Goal: Check status: Check status

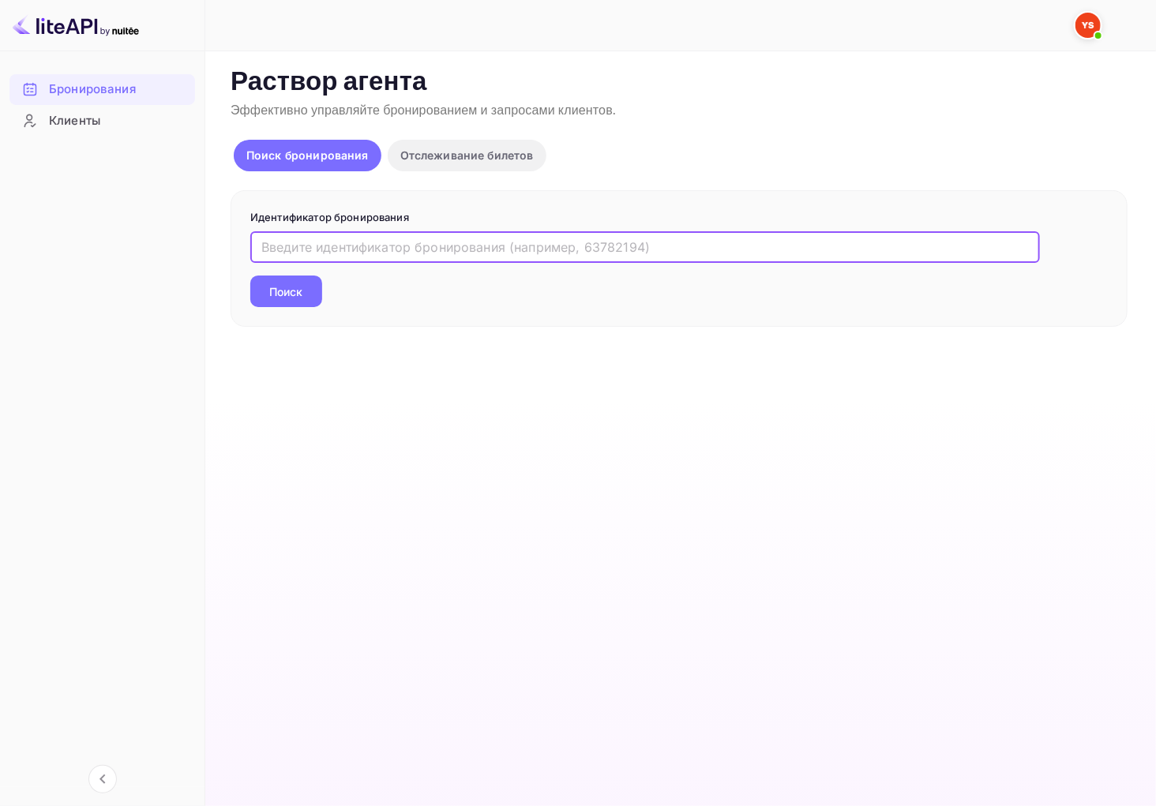
click at [392, 251] on input "text" at bounding box center [644, 247] width 789 height 32
paste input "9226448"
type input "9226448"
click at [277, 286] on ya-tr-span "Поиск" at bounding box center [286, 291] width 33 height 17
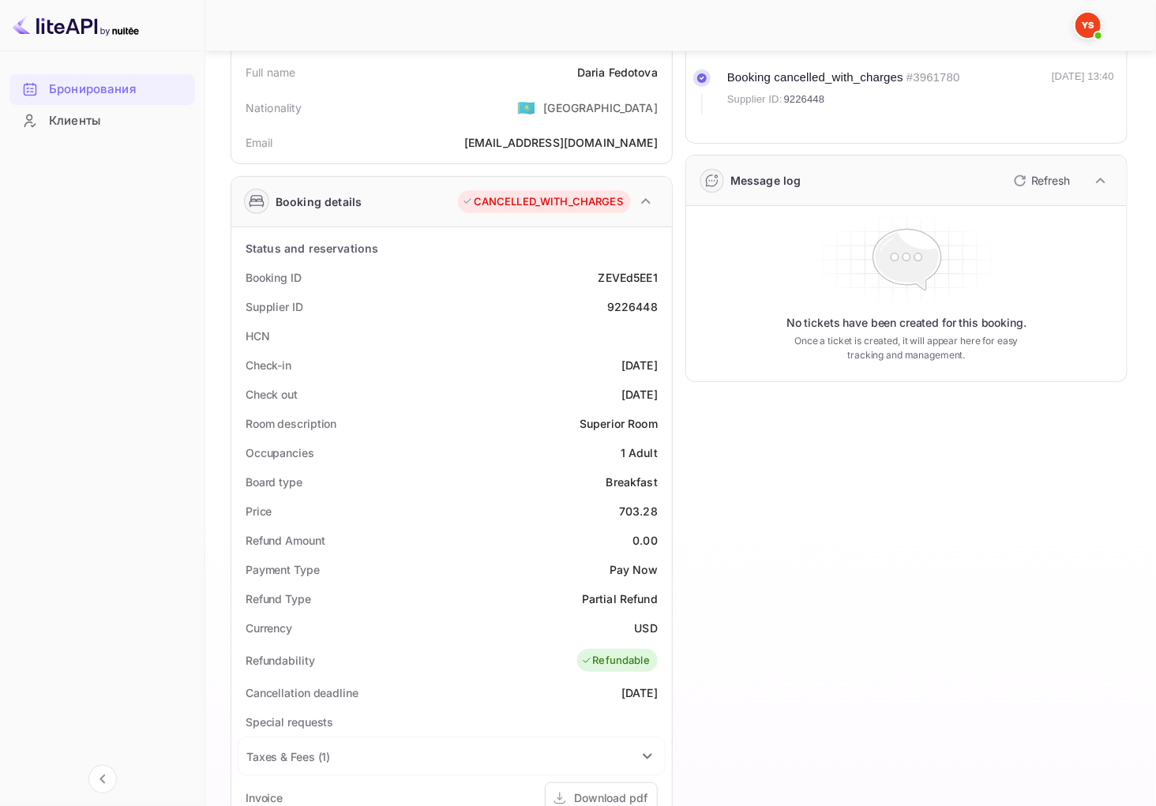
scroll to position [175, 0]
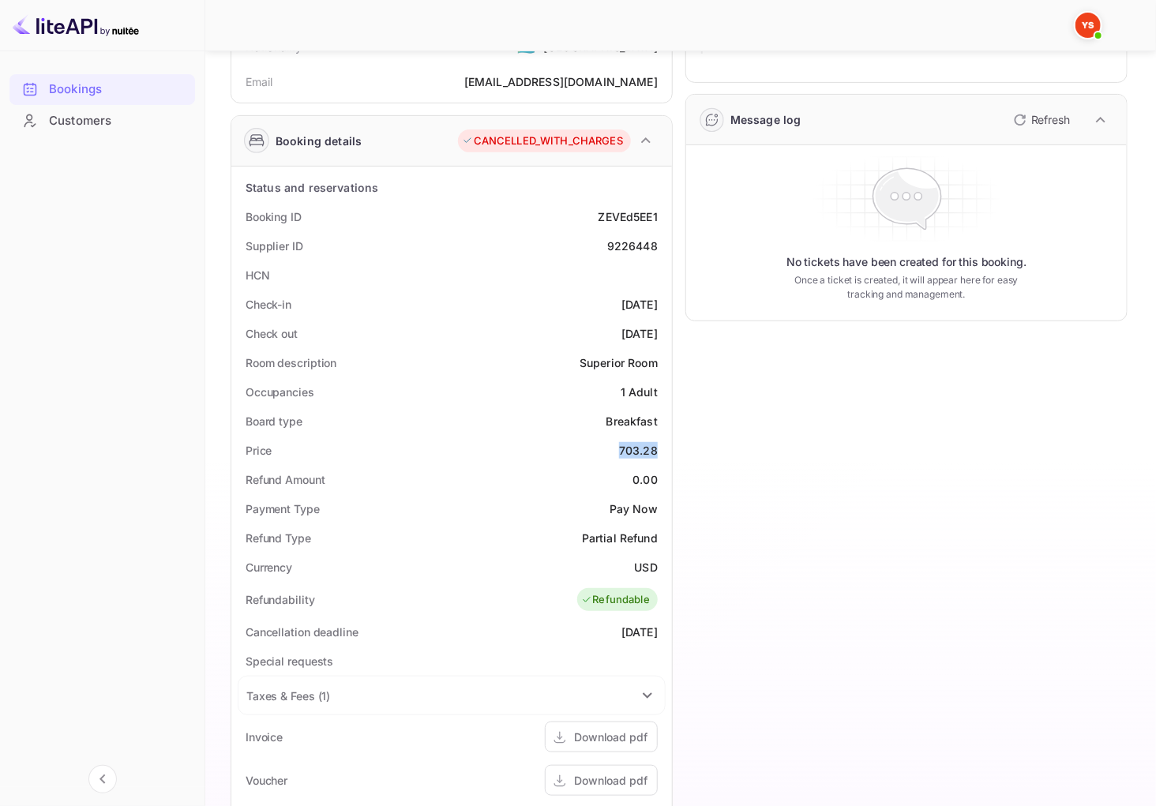
drag, startPoint x: 620, startPoint y: 452, endPoint x: 661, endPoint y: 454, distance: 41.1
click at [661, 454] on div "Price 703.28" at bounding box center [452, 450] width 428 height 29
copy div "703.28"
drag, startPoint x: 634, startPoint y: 570, endPoint x: 657, endPoint y: 572, distance: 23.0
click at [657, 572] on div "USD" at bounding box center [646, 567] width 23 height 17
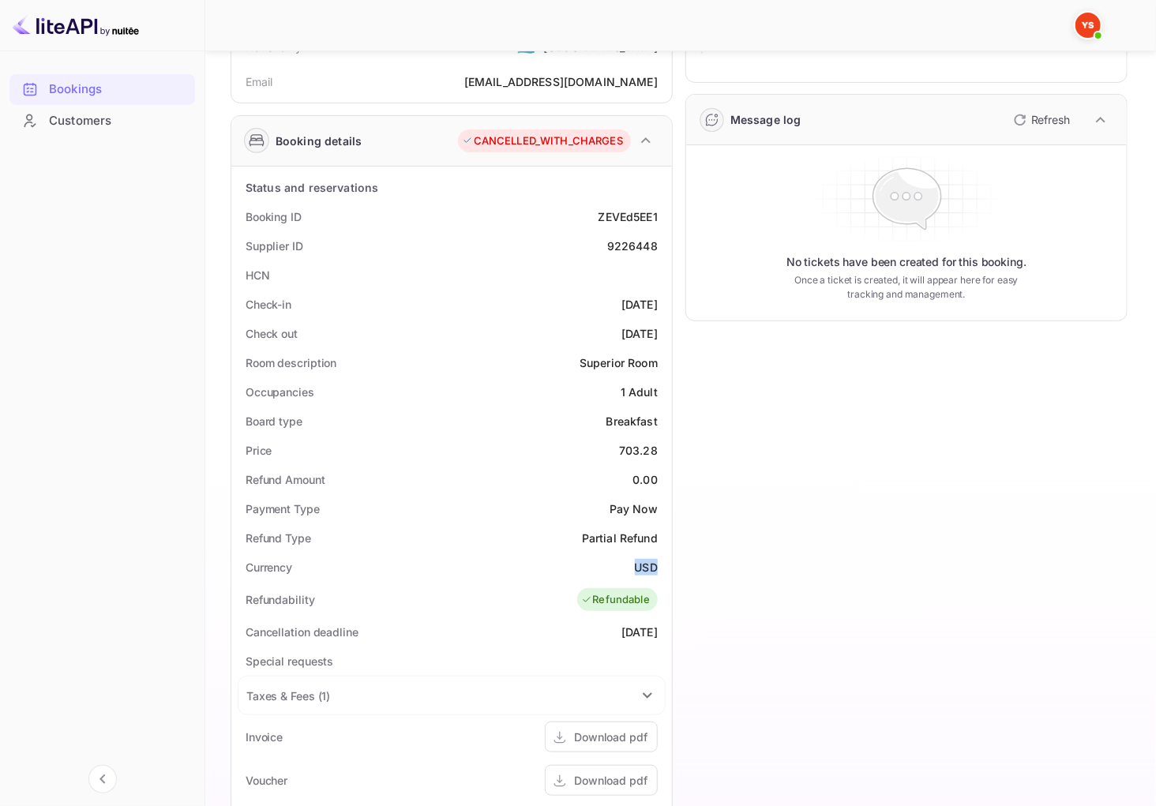
copy ya-tr-span "USD"
